Goal: Task Accomplishment & Management: Manage account settings

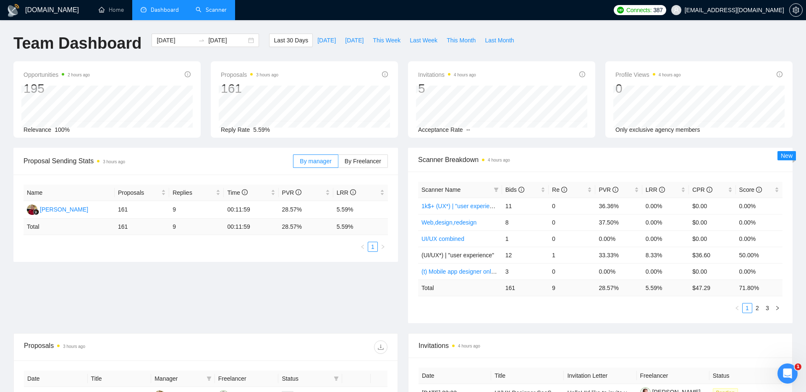
click at [218, 13] on link "Scanner" at bounding box center [211, 9] width 31 height 7
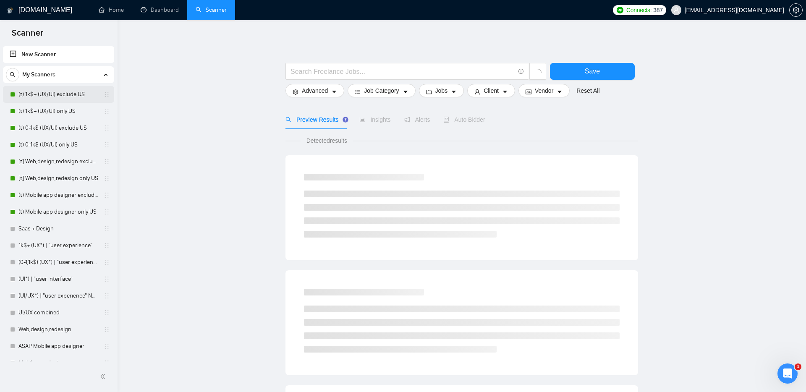
click at [73, 93] on link "(t) 1k$+ (UX/UI) exclude US" at bounding box center [58, 94] width 80 height 17
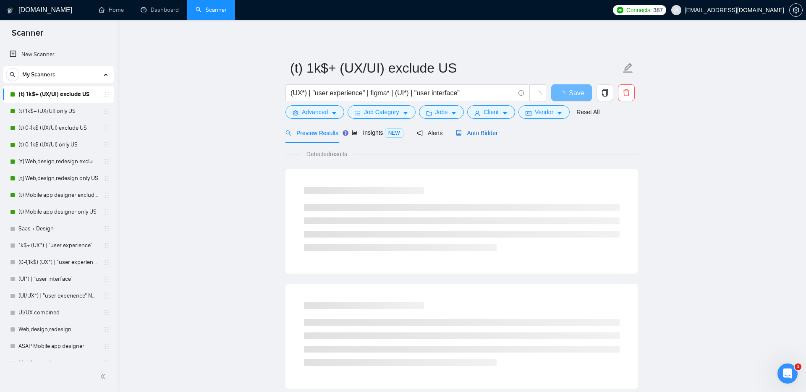
click at [486, 133] on span "Auto Bidder" at bounding box center [477, 133] width 42 height 7
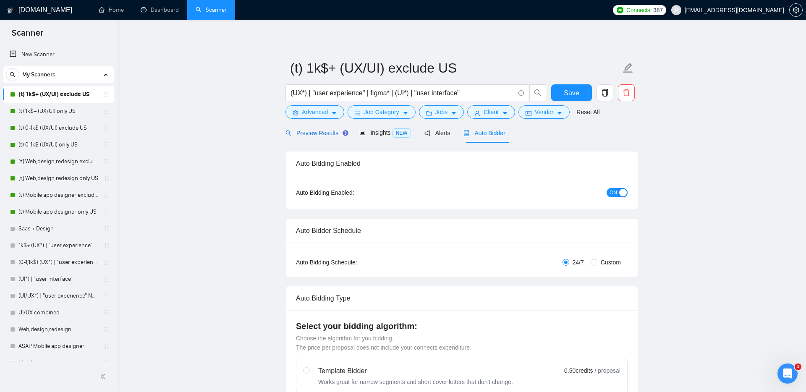
click at [326, 130] on span "Preview Results" at bounding box center [316, 133] width 60 height 7
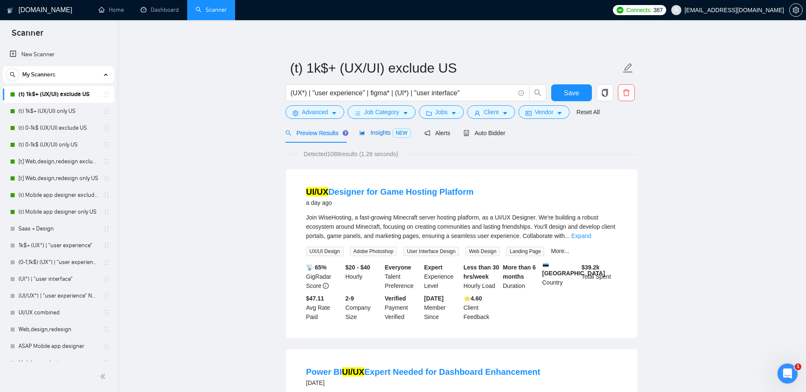
click at [393, 131] on span "Insights NEW" at bounding box center [384, 132] width 51 height 7
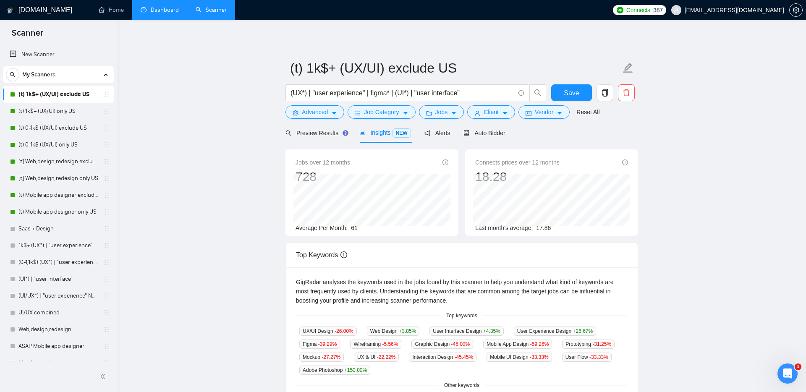
click at [170, 10] on link "Dashboard" at bounding box center [160, 9] width 38 height 7
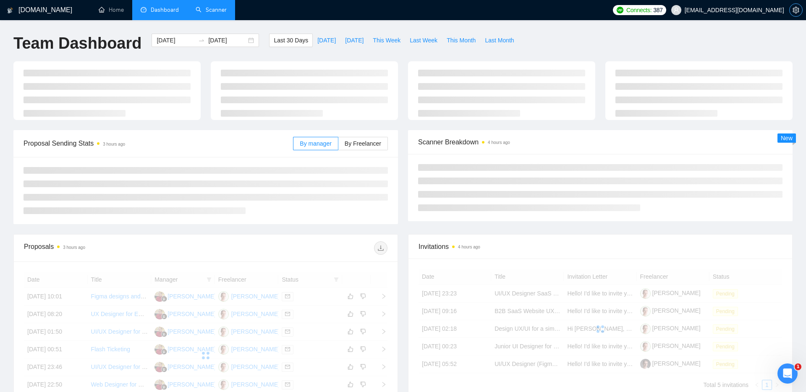
click at [797, 9] on icon "setting" at bounding box center [796, 10] width 7 height 7
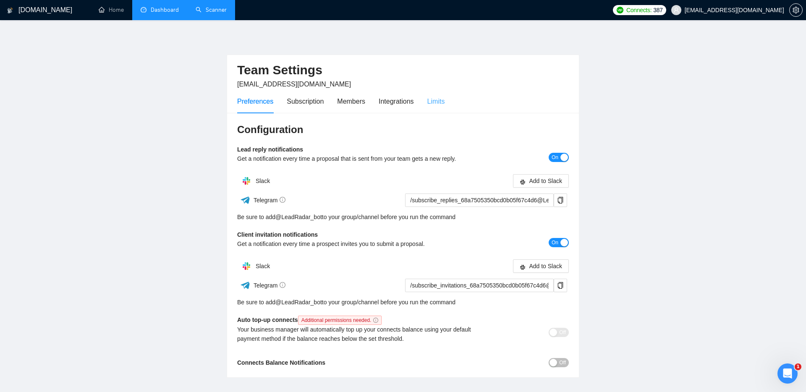
click at [443, 95] on div "Limits" at bounding box center [436, 101] width 18 height 24
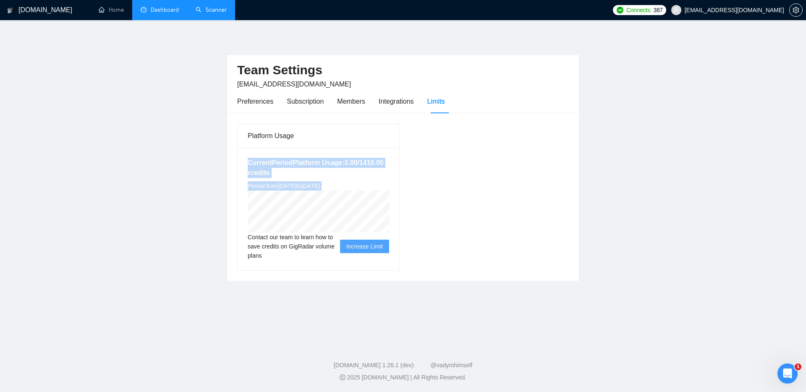
drag, startPoint x: 385, startPoint y: 184, endPoint x: 238, endPoint y: 157, distance: 149.1
click at [238, 157] on div "Current Period Platform Usage: 3.00 / 1410.00 credits Period from [DATE] to [DA…" at bounding box center [319, 209] width 162 height 123
click at [259, 109] on div "Preferences" at bounding box center [255, 101] width 36 height 24
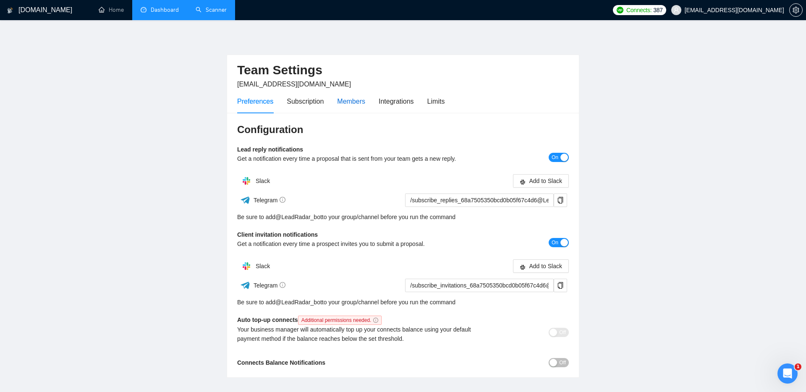
click at [359, 103] on div "Members" at bounding box center [351, 101] width 28 height 10
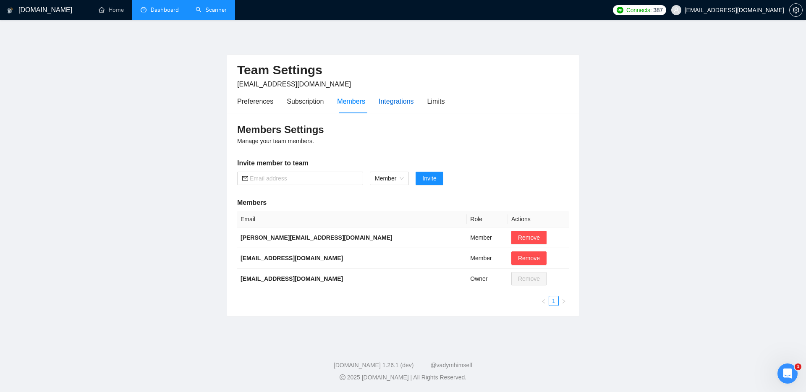
click at [401, 104] on div "Integrations" at bounding box center [396, 101] width 35 height 10
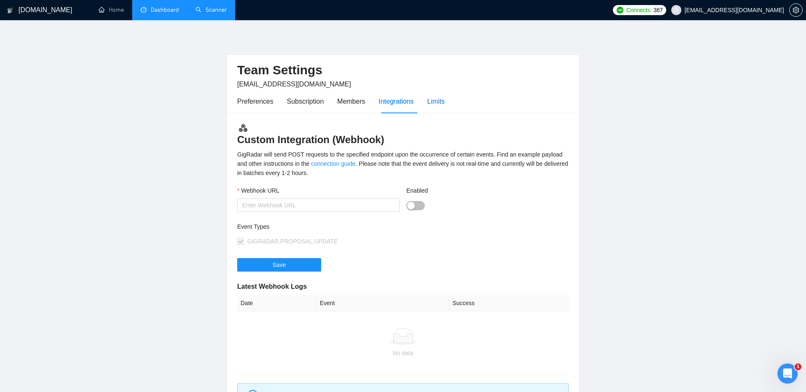
click at [442, 99] on div "Limits" at bounding box center [436, 101] width 18 height 10
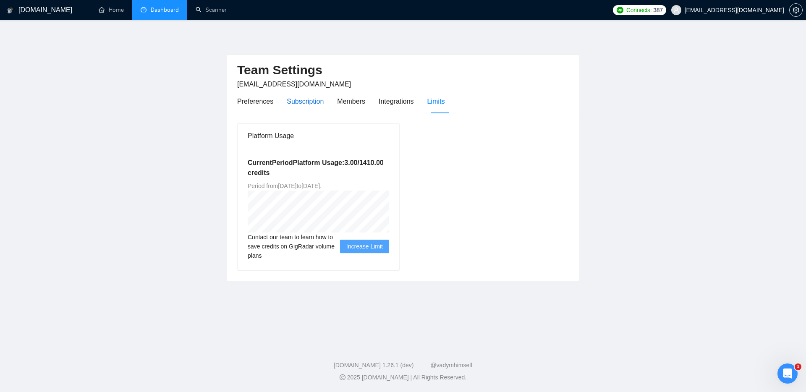
click at [305, 102] on div "Subscription" at bounding box center [305, 101] width 37 height 10
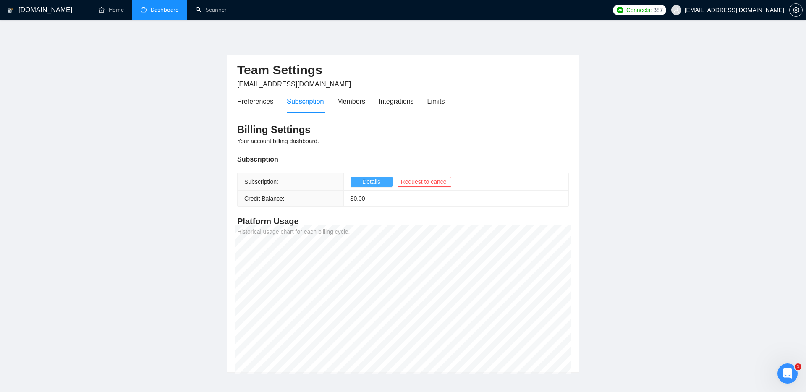
click at [365, 181] on span "Details" at bounding box center [371, 181] width 18 height 9
